Goal: Information Seeking & Learning: Learn about a topic

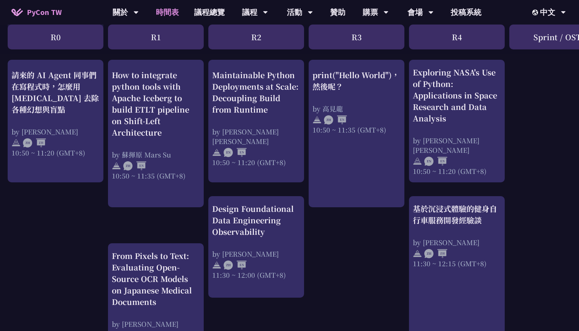
scroll to position [288, 0]
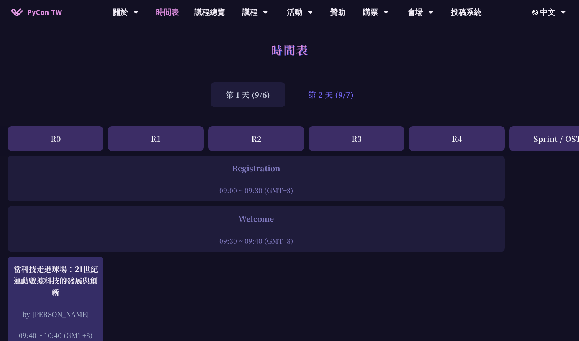
drag, startPoint x: 0, startPoint y: 0, endPoint x: 316, endPoint y: 98, distance: 331.2
click at [316, 98] on div "第 2 天 (9/7)" at bounding box center [331, 94] width 76 height 25
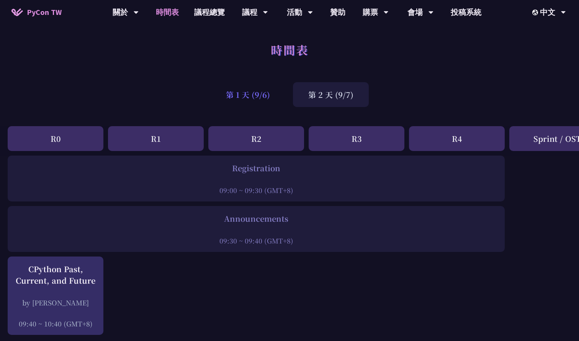
click at [247, 101] on div "第 1 天 (9/6)" at bounding box center [248, 94] width 75 height 25
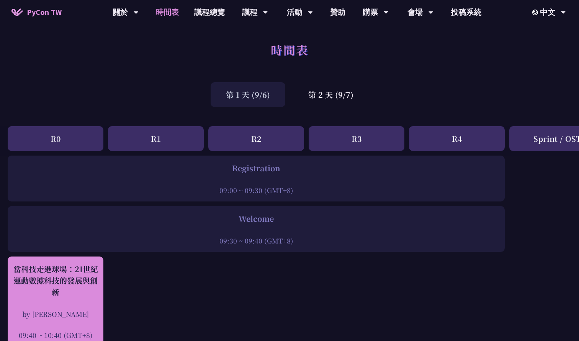
click at [85, 293] on div "當科技走進球場：21世紀運動數據科技的發展與創新" at bounding box center [55, 281] width 88 height 34
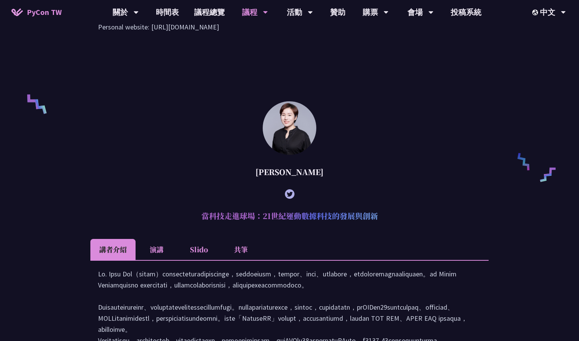
scroll to position [574, 0]
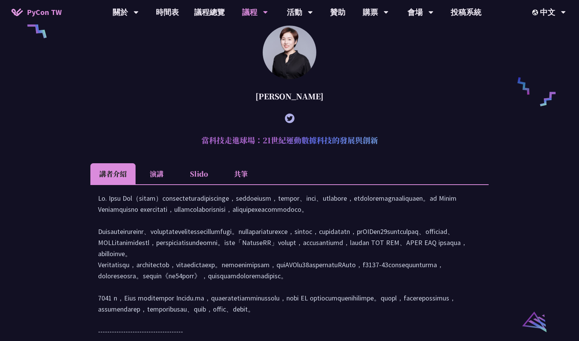
click at [213, 181] on li "Slido" at bounding box center [199, 173] width 42 height 21
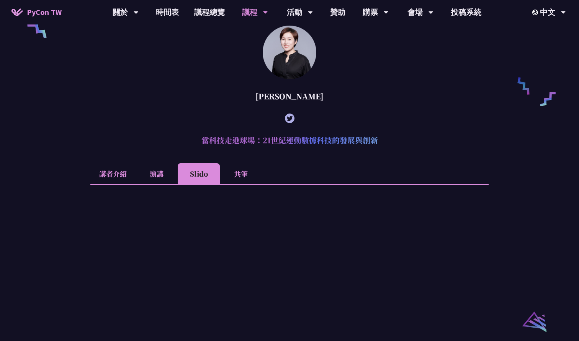
click at [161, 182] on li "演講" at bounding box center [157, 173] width 42 height 21
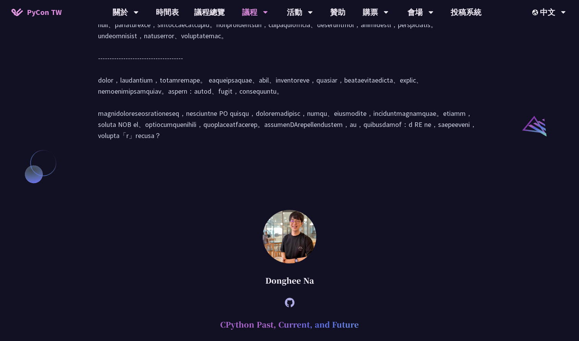
scroll to position [654, 0]
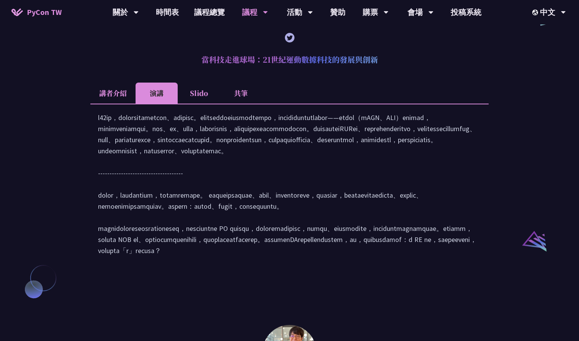
click at [198, 100] on li "Slido" at bounding box center [199, 93] width 42 height 21
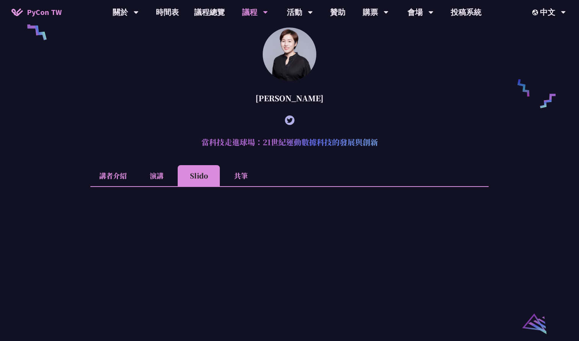
scroll to position [571, 0]
click at [243, 186] on li "共筆" at bounding box center [241, 176] width 42 height 21
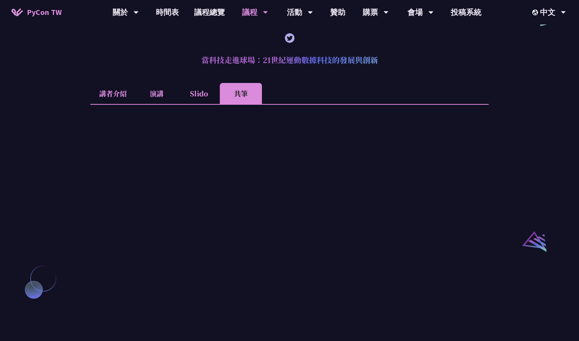
scroll to position [615, 0]
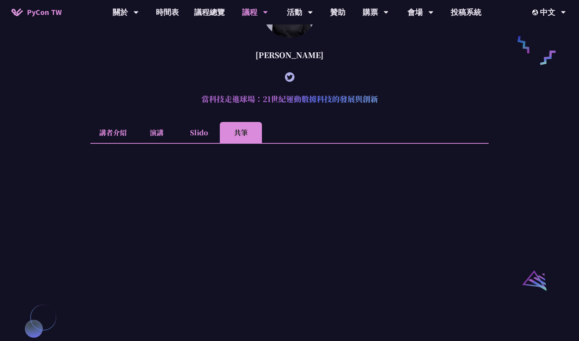
click at [108, 137] on li "講者介紹" at bounding box center [112, 132] width 45 height 21
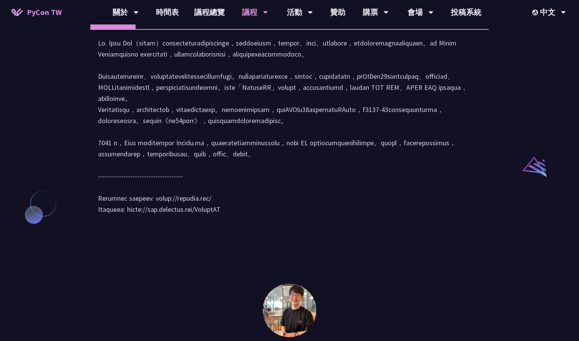
scroll to position [720, 0]
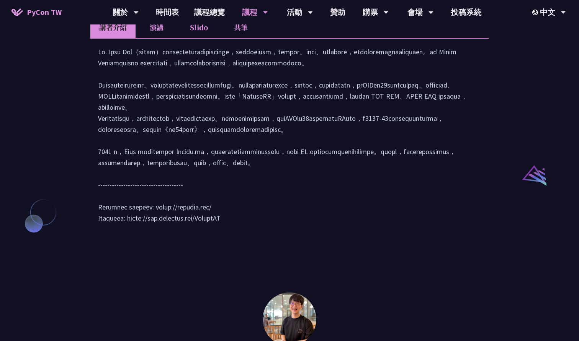
click at [162, 37] on li "演講" at bounding box center [157, 27] width 42 height 21
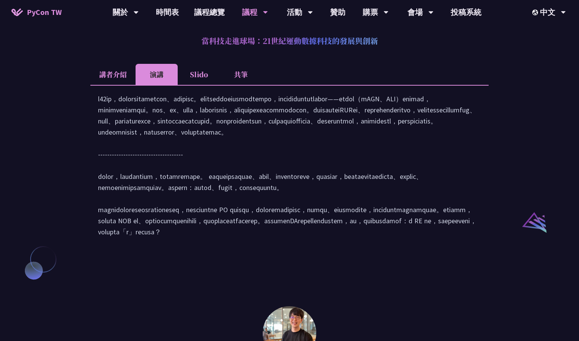
scroll to position [670, 0]
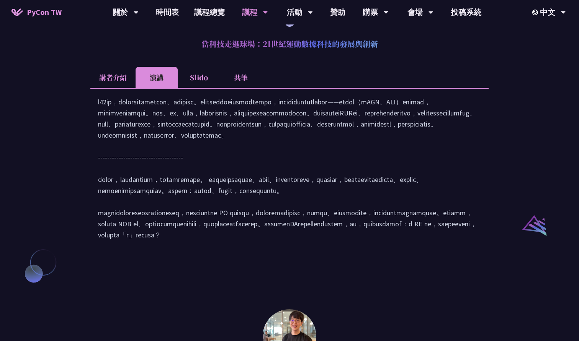
click at [190, 88] on li "Slido" at bounding box center [199, 77] width 42 height 21
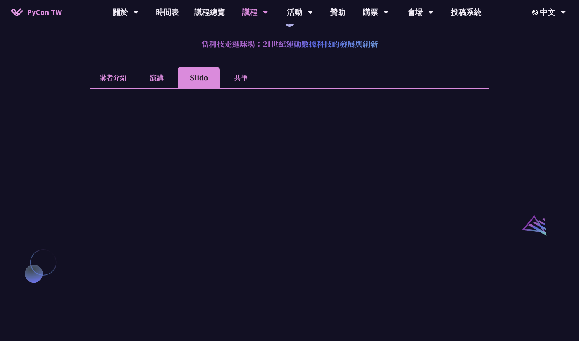
click at [242, 87] on li "共筆" at bounding box center [241, 77] width 42 height 21
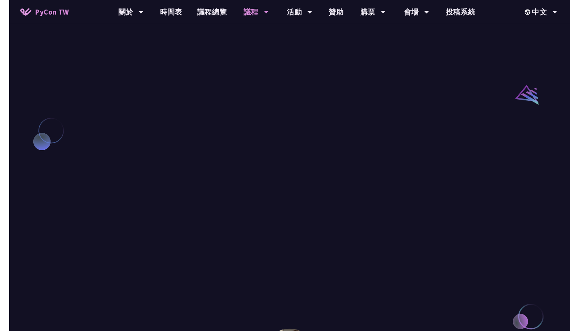
scroll to position [794, 0]
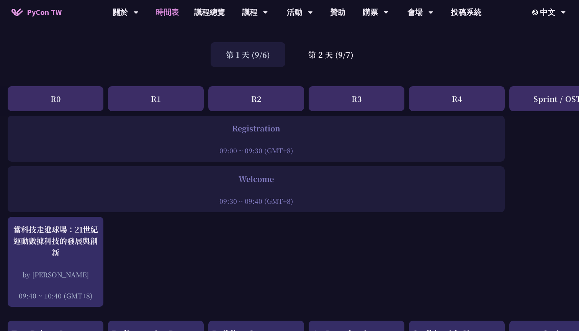
scroll to position [41, 0]
click at [318, 43] on div "第 2 天 (9/7)" at bounding box center [331, 53] width 76 height 25
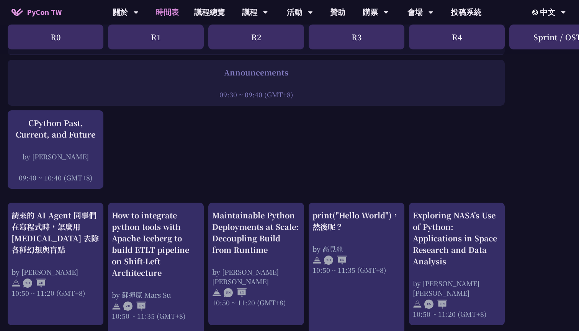
scroll to position [151, 0]
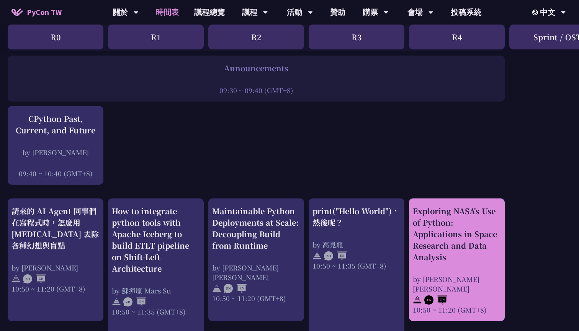
click at [442, 225] on div "Exploring NASA's Use of Python: Applications in Space Research and Data Analysis" at bounding box center [457, 233] width 88 height 57
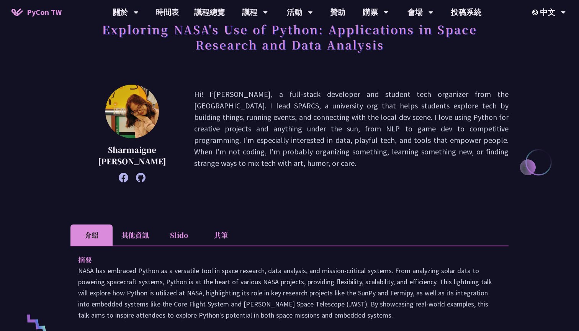
scroll to position [59, 0]
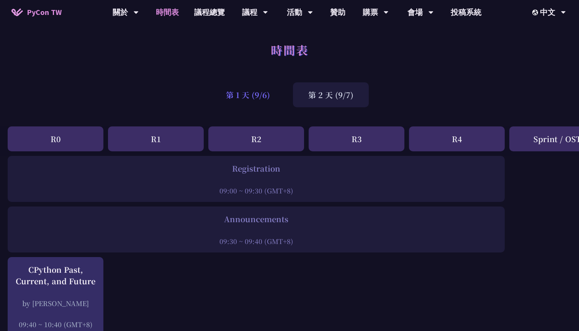
click at [262, 93] on div "第 1 天 (9/6)" at bounding box center [248, 94] width 75 height 25
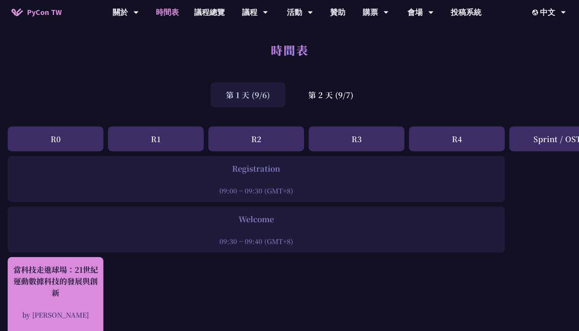
click at [88, 299] on div "當科技走進球場：21世紀運動數據科技的發展與創新 by [PERSON_NAME] 09:40 ~ 10:40 (GMT+8)" at bounding box center [55, 302] width 88 height 77
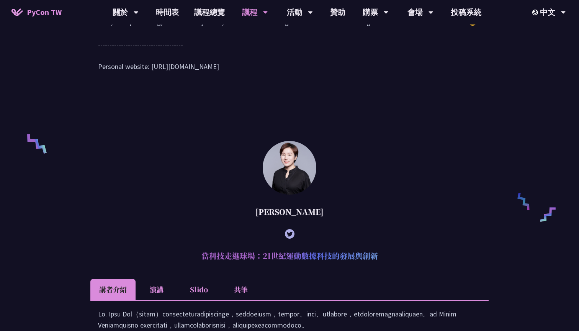
scroll to position [569, 0]
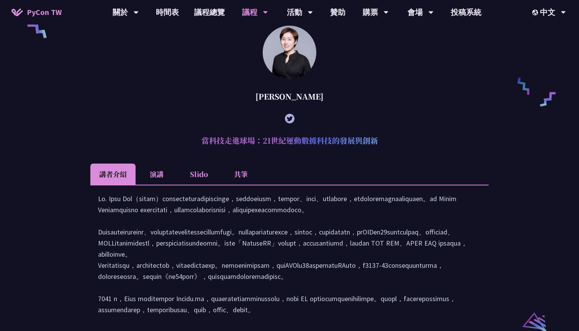
drag, startPoint x: 199, startPoint y: 152, endPoint x: 411, endPoint y: 152, distance: 212.1
click at [411, 152] on h2 "當科技走進球場：21世紀運動數據科技的發展與創新" at bounding box center [289, 140] width 398 height 23
copy h2 "當科技走進球場：21世紀運動數據科技的發展與創新"
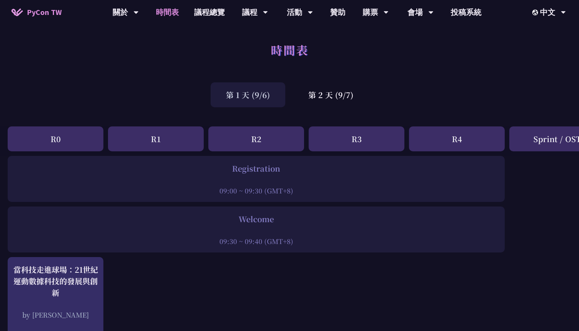
click at [358, 109] on div "第 1 天 (9/6) 第 2 天 (9/7)" at bounding box center [289, 94] width 579 height 33
click at [335, 91] on div "第 2 天 (9/7)" at bounding box center [331, 94] width 76 height 25
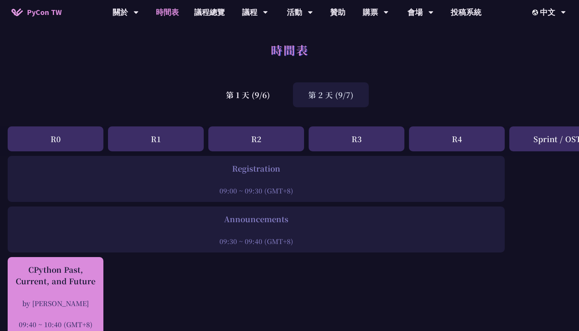
click at [75, 300] on div "by [PERSON_NAME]" at bounding box center [55, 303] width 88 height 10
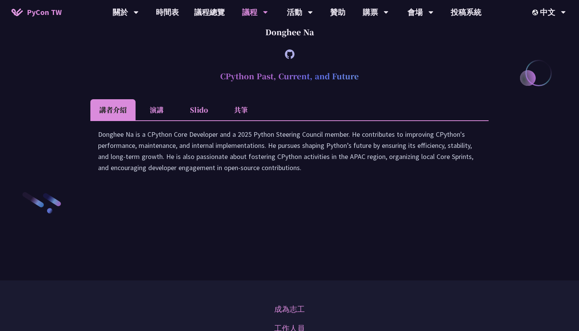
scroll to position [1048, 0]
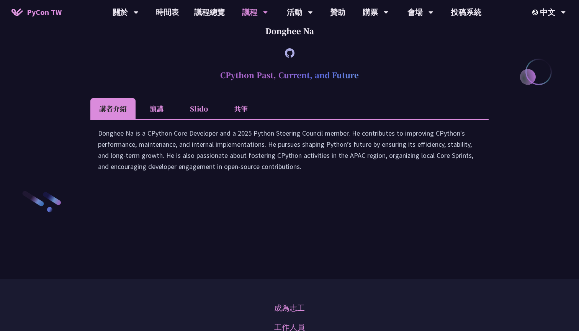
click at [154, 119] on li "演講" at bounding box center [157, 108] width 42 height 21
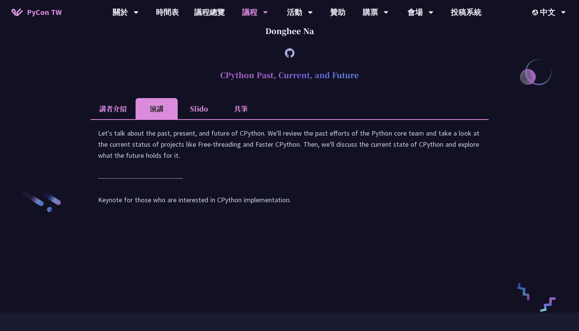
click at [191, 119] on li "Slido" at bounding box center [199, 108] width 42 height 21
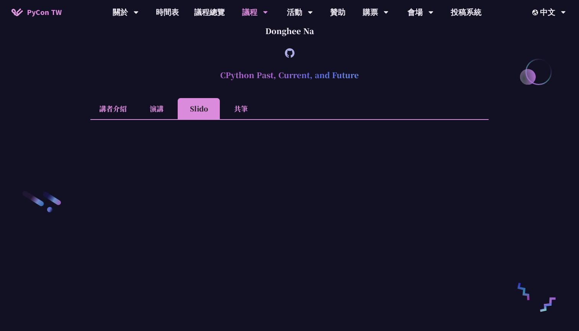
click at [149, 119] on li "演講" at bounding box center [157, 108] width 42 height 21
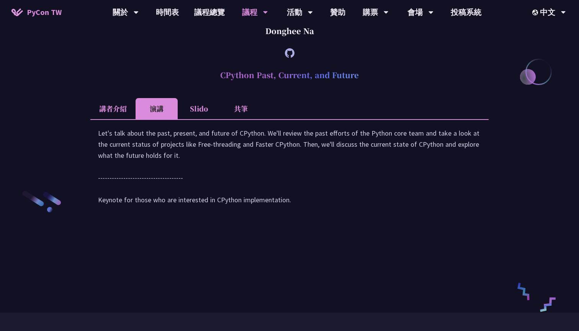
click at [188, 119] on li "Slido" at bounding box center [199, 108] width 42 height 21
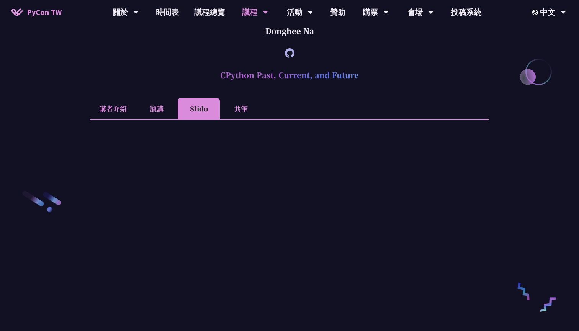
click at [236, 119] on li "共筆" at bounding box center [241, 108] width 42 height 21
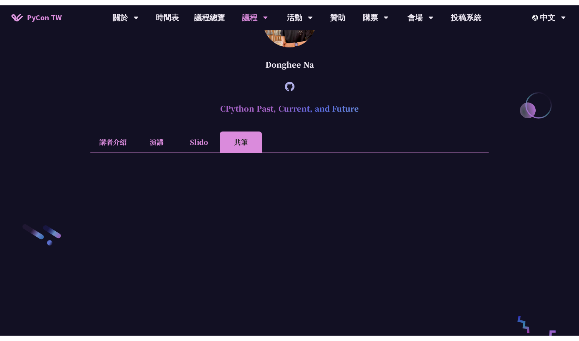
scroll to position [1003, 0]
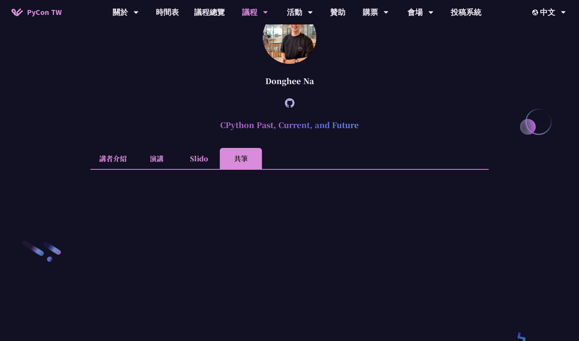
click at [100, 169] on li "講者介紹" at bounding box center [112, 158] width 45 height 21
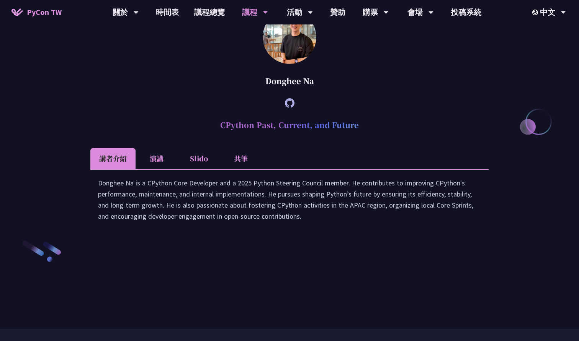
scroll to position [1056, 0]
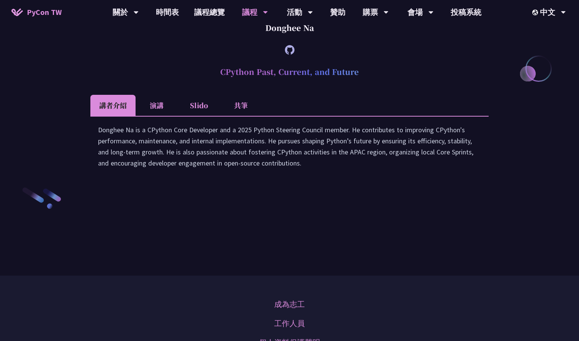
click at [163, 116] on li "演講" at bounding box center [157, 105] width 42 height 21
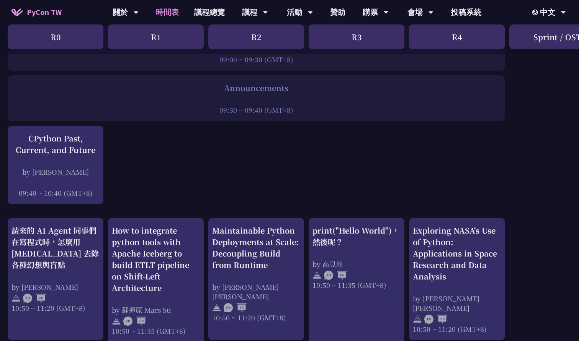
scroll to position [142, 0]
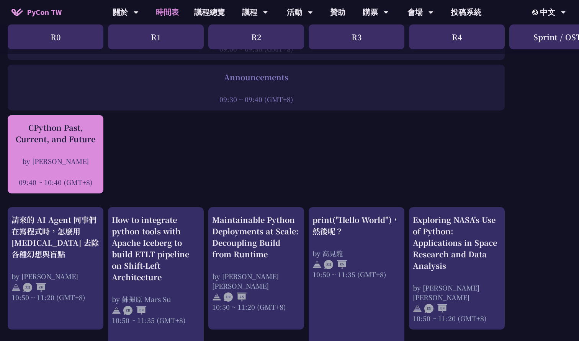
click at [70, 141] on div "CPython Past, Current, and Future" at bounding box center [55, 133] width 88 height 23
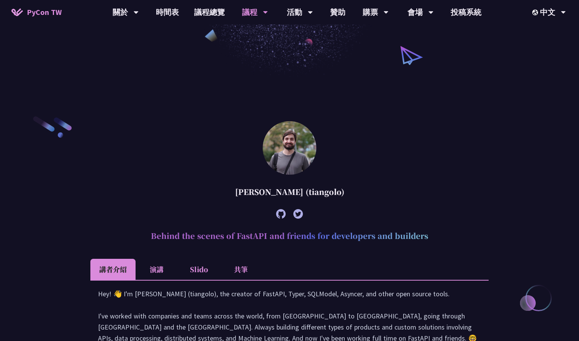
scroll to position [1043, 0]
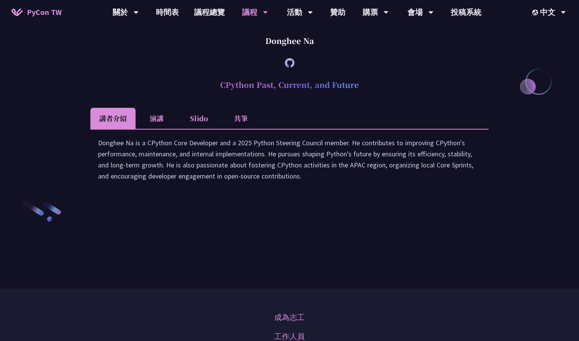
click at [163, 129] on li "演講" at bounding box center [157, 118] width 42 height 21
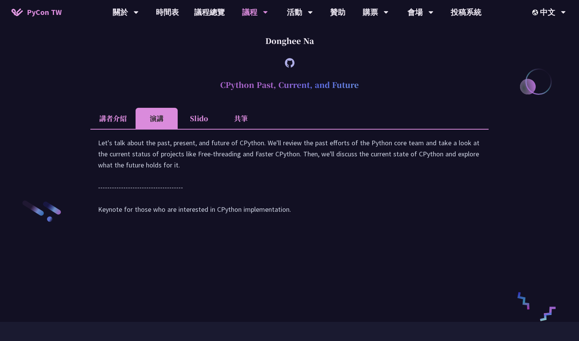
click at [196, 129] on li "Slido" at bounding box center [199, 118] width 42 height 21
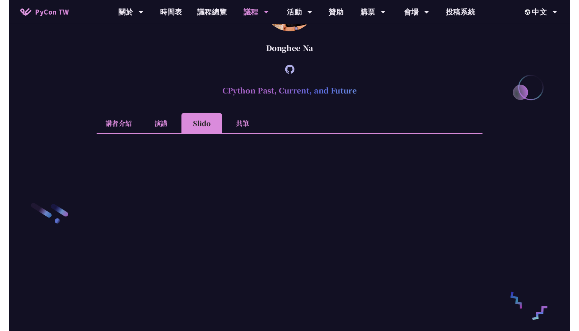
scroll to position [1042, 0]
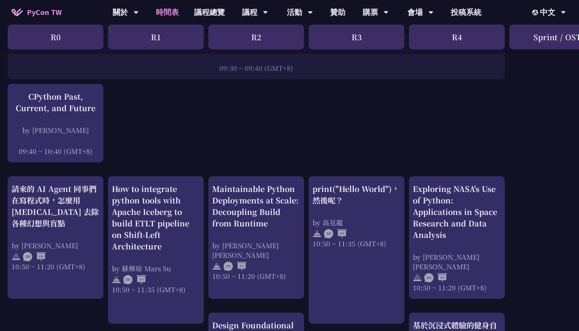
scroll to position [169, 0]
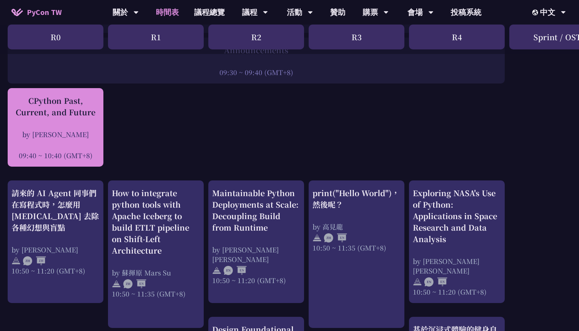
click at [55, 120] on div "CPython Past, Current, and Future by [PERSON_NAME] 09:40 ~ 10:40 (GMT+8)" at bounding box center [55, 127] width 88 height 65
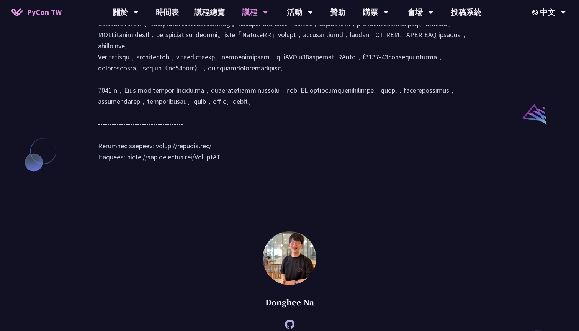
scroll to position [1038, 0]
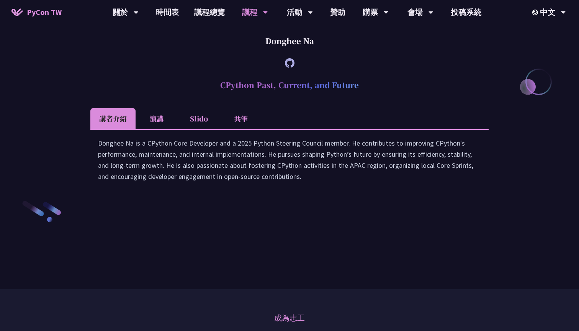
drag, startPoint x: 215, startPoint y: 151, endPoint x: 413, endPoint y: 150, distance: 198.3
click at [411, 96] on h2 "CPython Past, Current, and Future" at bounding box center [289, 85] width 398 height 23
copy h2 "CPython Past, Current, and Future"
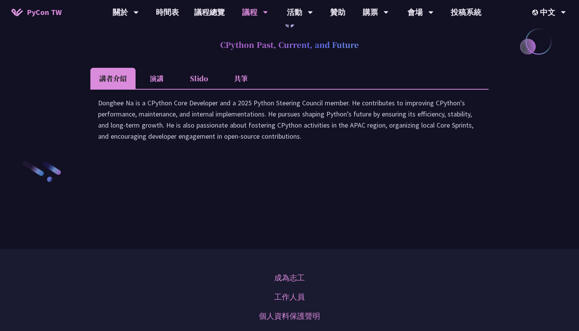
scroll to position [1152, 0]
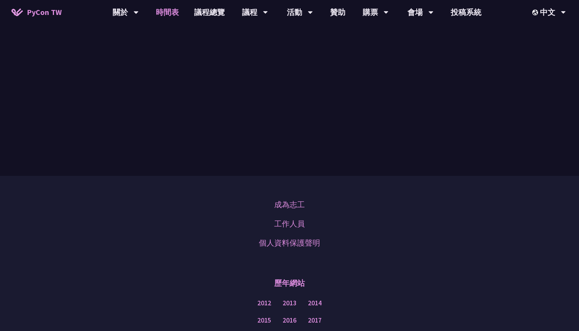
scroll to position [169, 0]
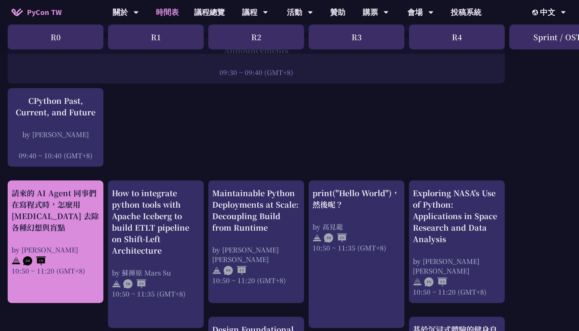
click at [61, 202] on div "請來的 AI Agent 同事們在寫程式時，怎麼用 [MEDICAL_DATA] 去除各種幻想與盲點" at bounding box center [55, 210] width 88 height 46
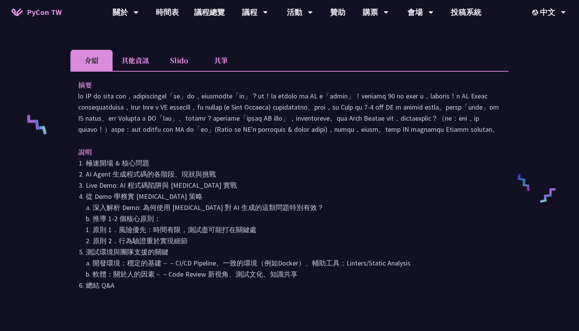
scroll to position [247, 0]
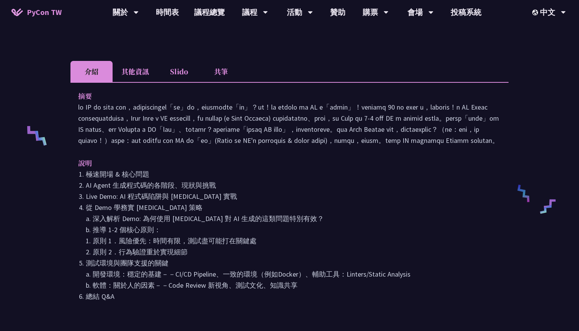
click at [150, 61] on li "其他資訊" at bounding box center [135, 71] width 45 height 21
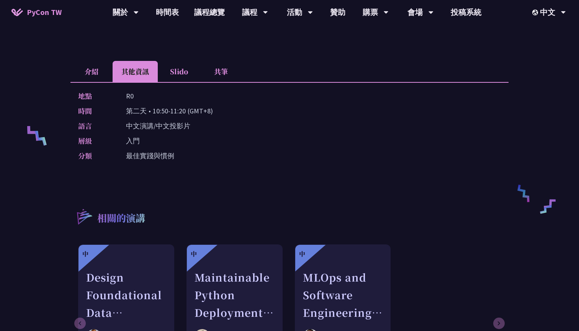
click at [184, 61] on li "Slido" at bounding box center [179, 71] width 42 height 21
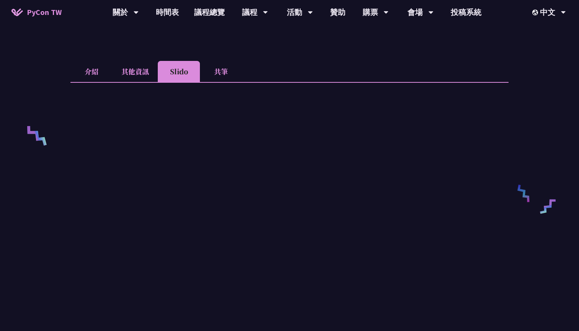
click at [225, 61] on li "共筆" at bounding box center [221, 71] width 42 height 21
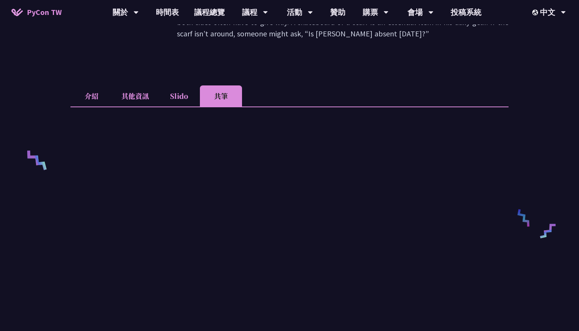
scroll to position [219, 0]
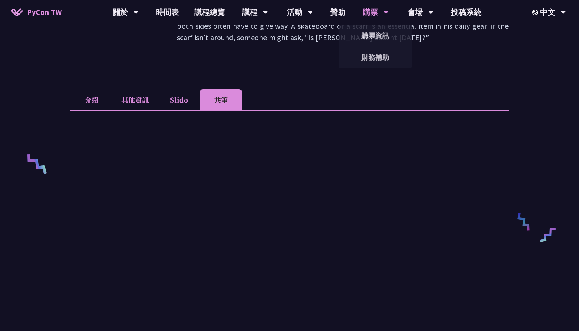
click at [364, 1] on div "購票" at bounding box center [376, 12] width 26 height 25
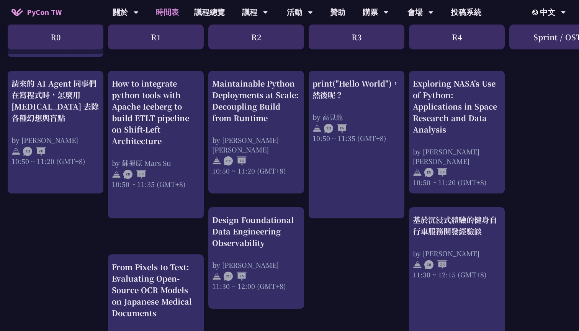
scroll to position [286, 0]
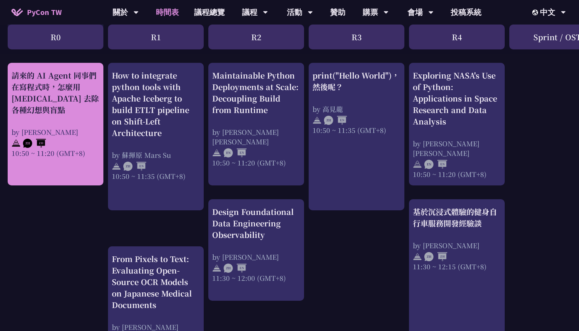
click at [83, 150] on div "10:50 ~ 11:20 (GMT+8)" at bounding box center [55, 153] width 88 height 10
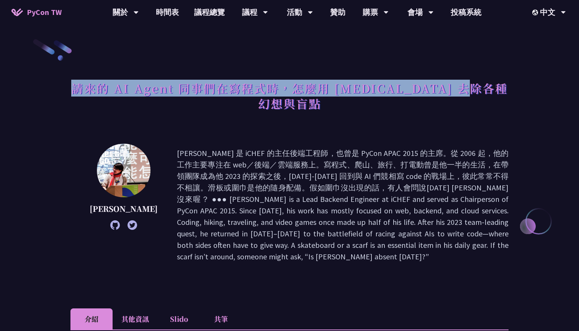
drag, startPoint x: 83, startPoint y: 87, endPoint x: 502, endPoint y: 90, distance: 419.6
click at [502, 90] on div "請來的 AI Agent 同事們在寫程式時，怎麼用 [MEDICAL_DATA] 去除各種幻想與盲點" at bounding box center [289, 105] width 438 height 56
copy h1 "請來的 AI Agent 同事們在寫程式時，怎麼用 [MEDICAL_DATA] 去除各種幻想與盲點"
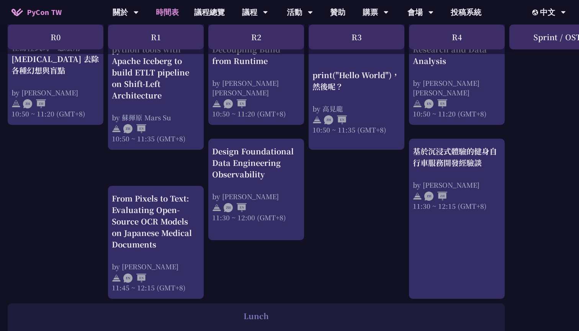
scroll to position [348, 0]
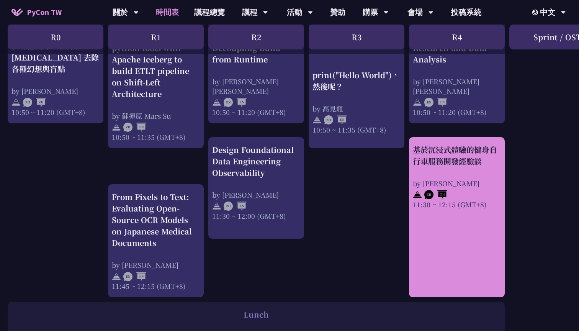
click at [478, 192] on div at bounding box center [457, 193] width 88 height 11
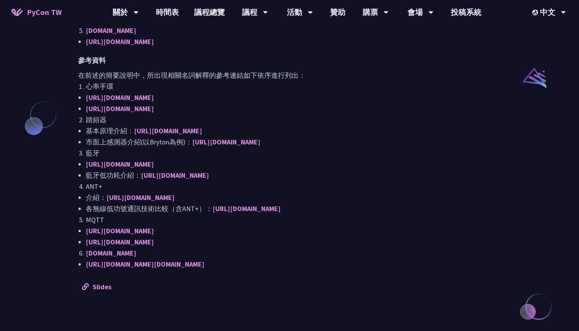
scroll to position [611, 0]
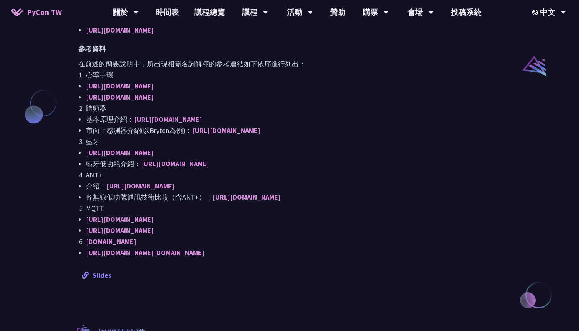
click at [101, 278] on link "Slides" at bounding box center [96, 275] width 29 height 9
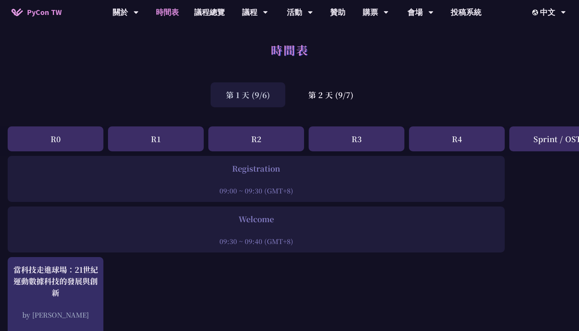
click at [312, 105] on div "第 2 天 (9/7)" at bounding box center [331, 94] width 76 height 25
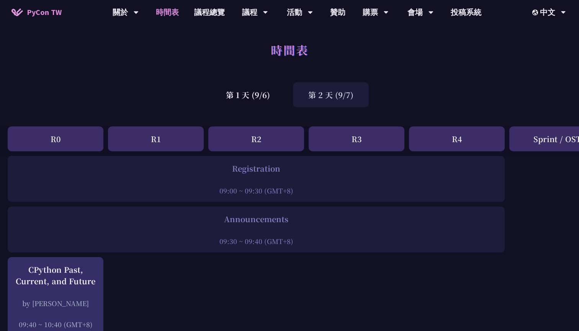
scroll to position [23, 0]
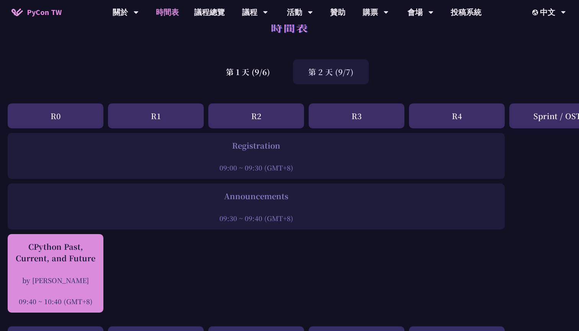
click at [58, 237] on div "CPython Past, Current, and Future by [PERSON_NAME] 09:40 ~ 10:40 (GMT+8)" at bounding box center [56, 273] width 96 height 78
click at [82, 259] on div "CPython Past, Current, and Future" at bounding box center [55, 252] width 88 height 23
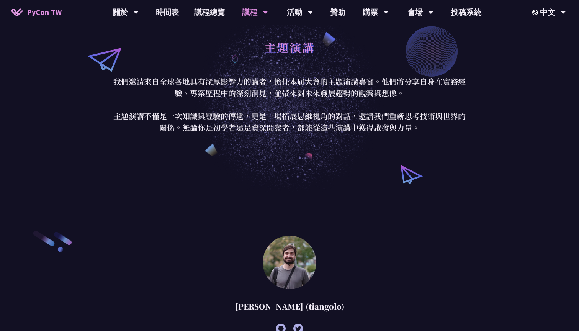
scroll to position [1038, 0]
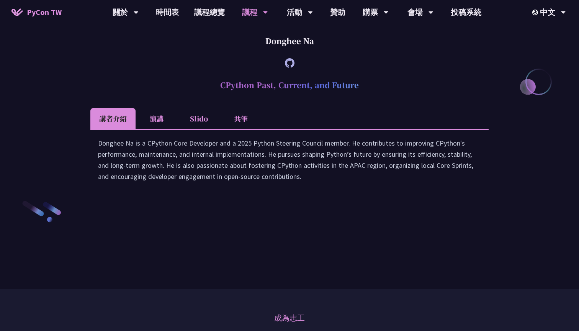
drag, startPoint x: 217, startPoint y: 152, endPoint x: 407, endPoint y: 157, distance: 190.0
click at [407, 96] on h2 "CPython Past, Current, and Future" at bounding box center [289, 85] width 398 height 23
copy h2 "CPython Past, Current, and Future"
